Goal: Transaction & Acquisition: Subscribe to service/newsletter

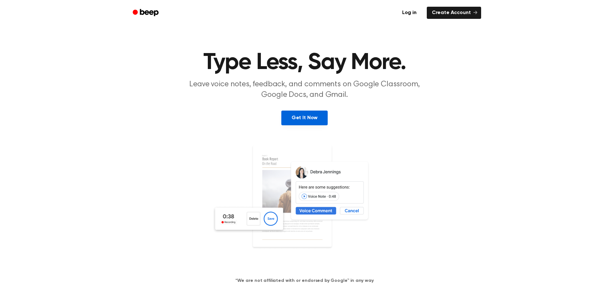
click at [304, 119] on link "Get It Now" at bounding box center [304, 118] width 46 height 15
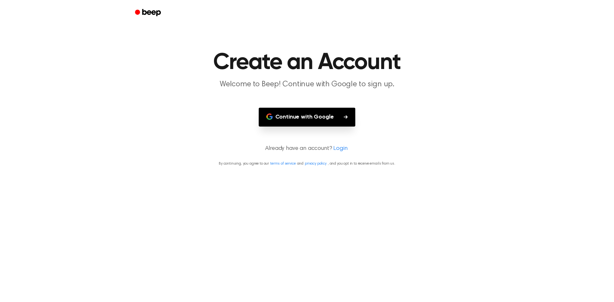
click at [304, 119] on button "Continue with Google" at bounding box center [307, 117] width 97 height 19
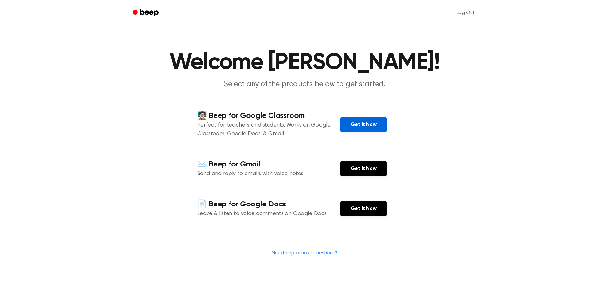
click at [348, 124] on link "Get It Now" at bounding box center [363, 124] width 46 height 15
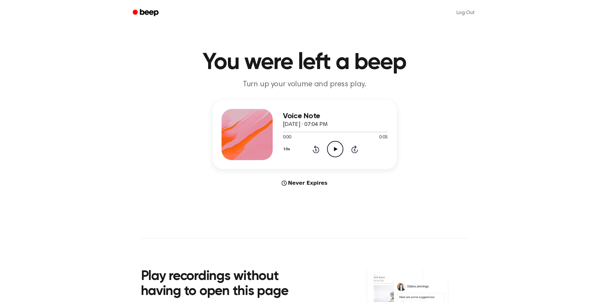
click at [333, 152] on icon "Play Audio" at bounding box center [335, 149] width 16 height 16
